Goal: Task Accomplishment & Management: Manage account settings

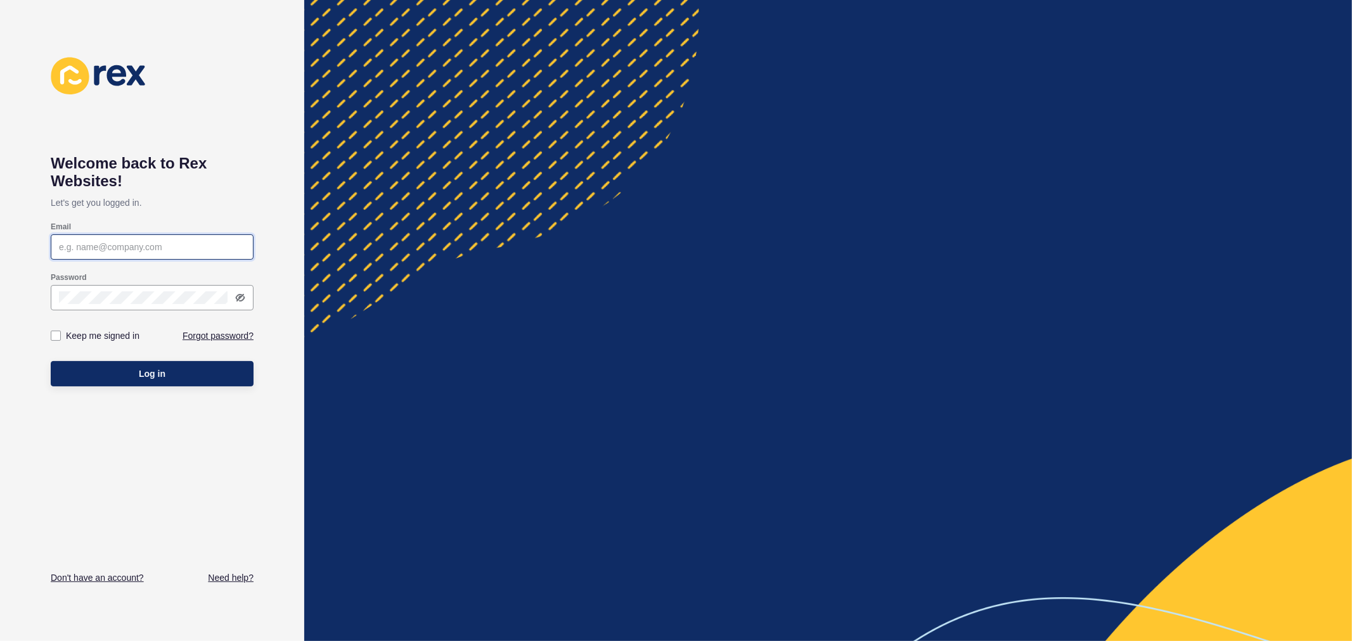
click at [140, 251] on input "Email" at bounding box center [152, 247] width 186 height 13
type input "[PERSON_NAME][EMAIL_ADDRESS][PERSON_NAME][DOMAIN_NAME]"
click at [51, 361] on button "Log in" at bounding box center [152, 373] width 203 height 25
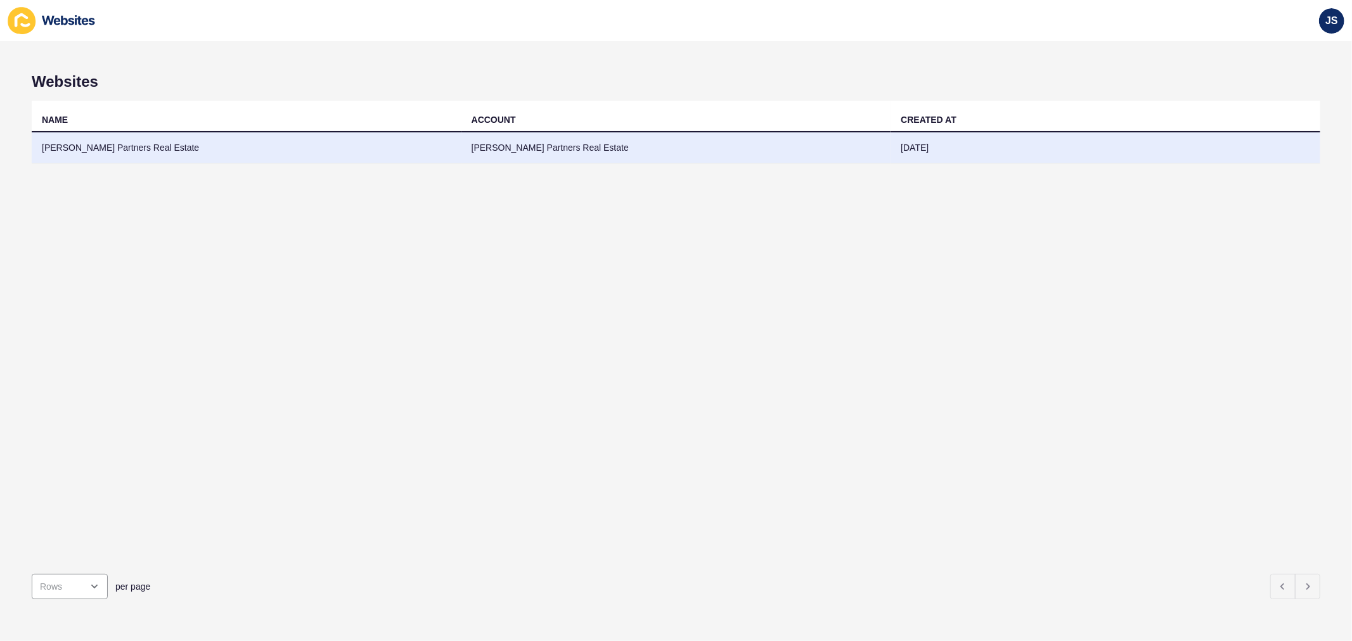
click at [522, 148] on td "[PERSON_NAME] Partners Real Estate" at bounding box center [676, 147] width 430 height 31
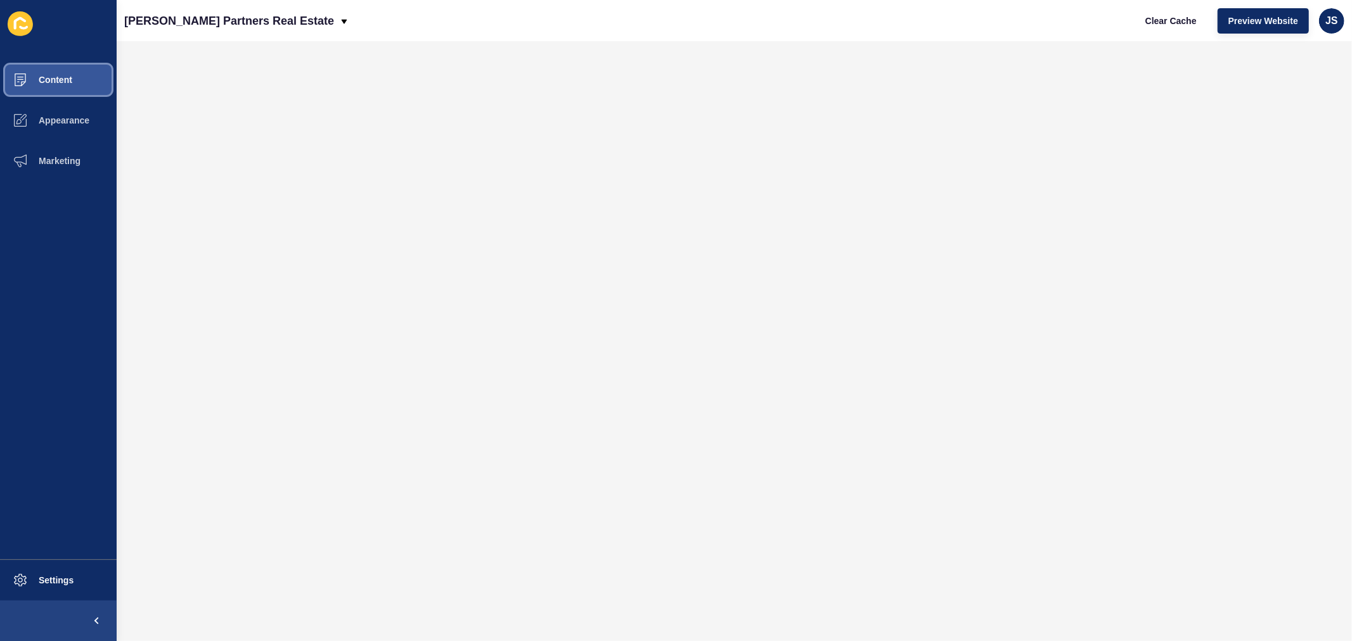
click at [46, 79] on span "Content" at bounding box center [35, 80] width 74 height 10
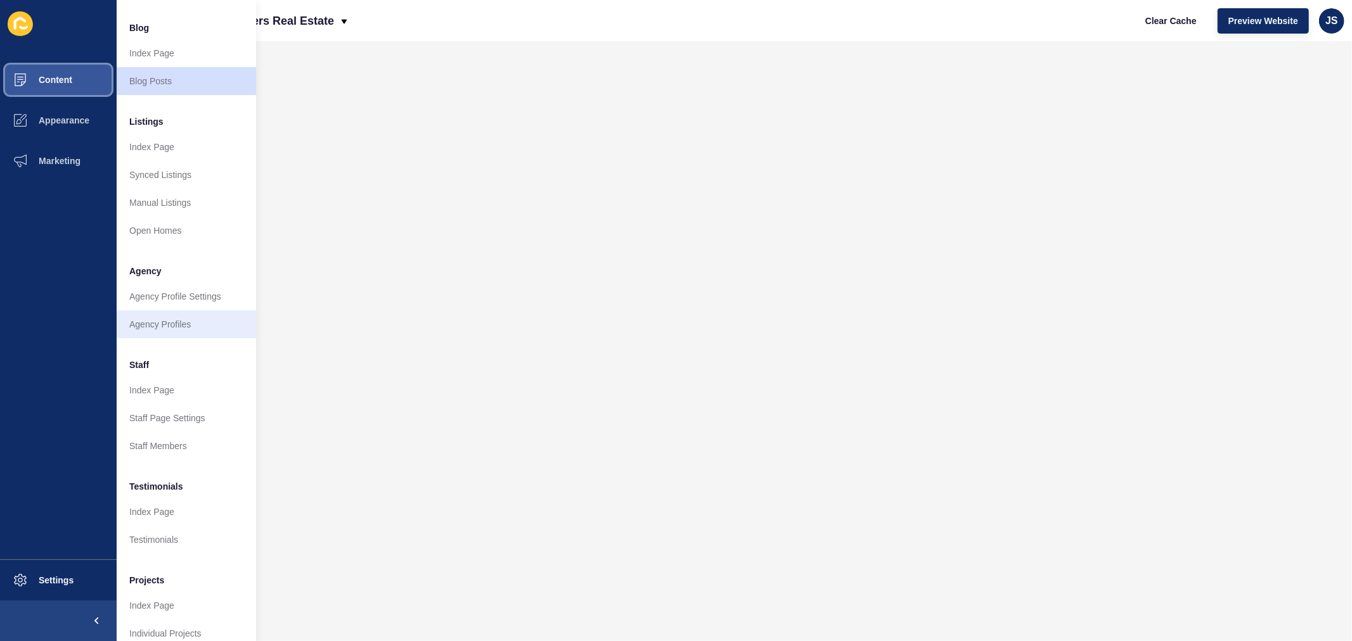
scroll to position [112, 0]
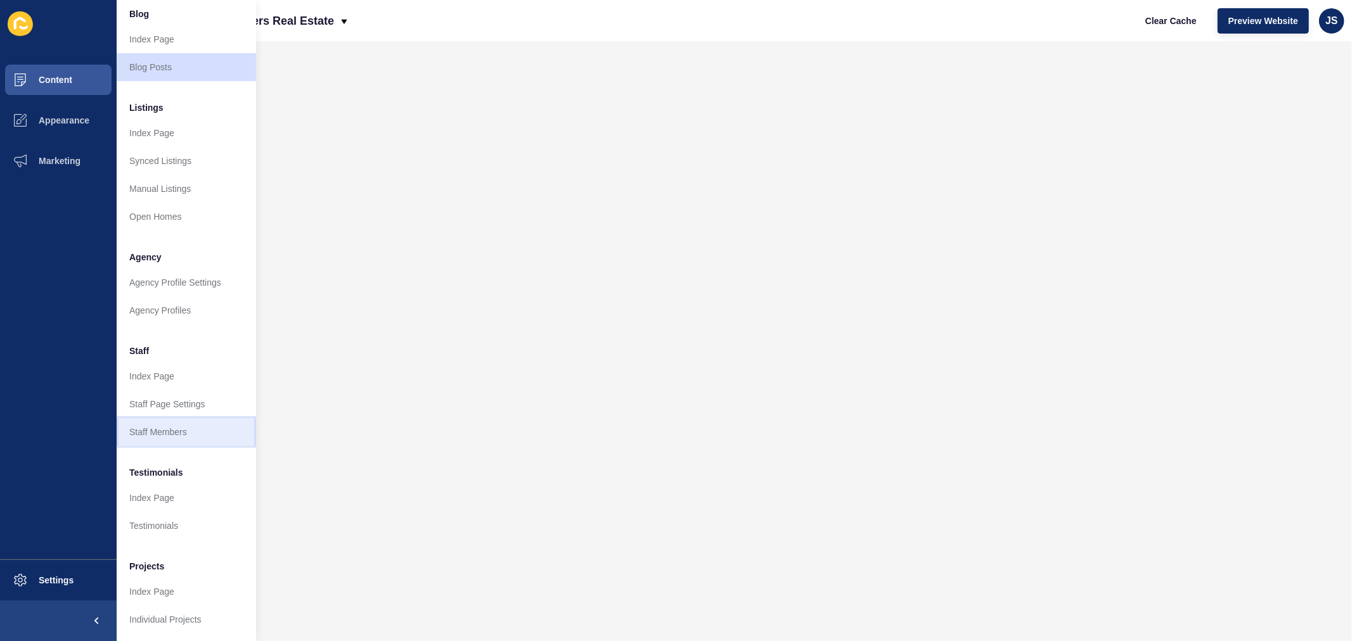
click at [163, 421] on link "Staff Members" at bounding box center [186, 432] width 139 height 28
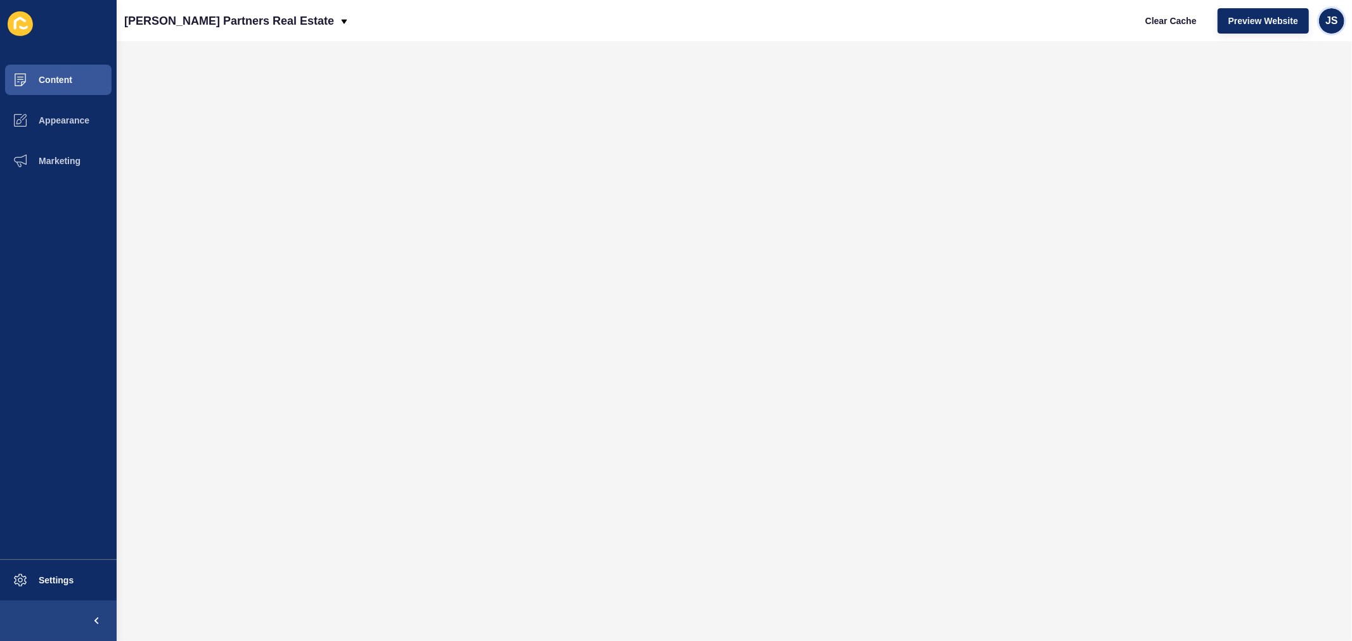
click at [1081, 13] on div "JS" at bounding box center [1331, 20] width 25 height 25
click at [1081, 105] on link "Logout" at bounding box center [1302, 106] width 93 height 28
